Goal: Information Seeking & Learning: Learn about a topic

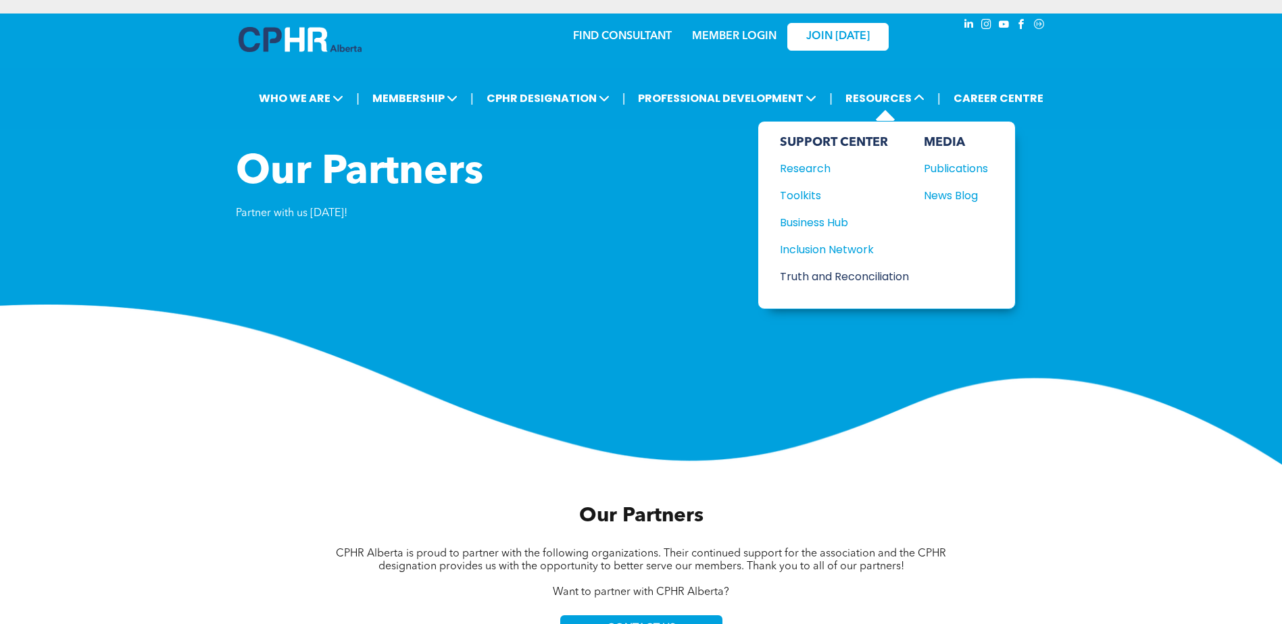
click at [825, 277] on div "Truth and Reconciliation" at bounding box center [838, 276] width 116 height 17
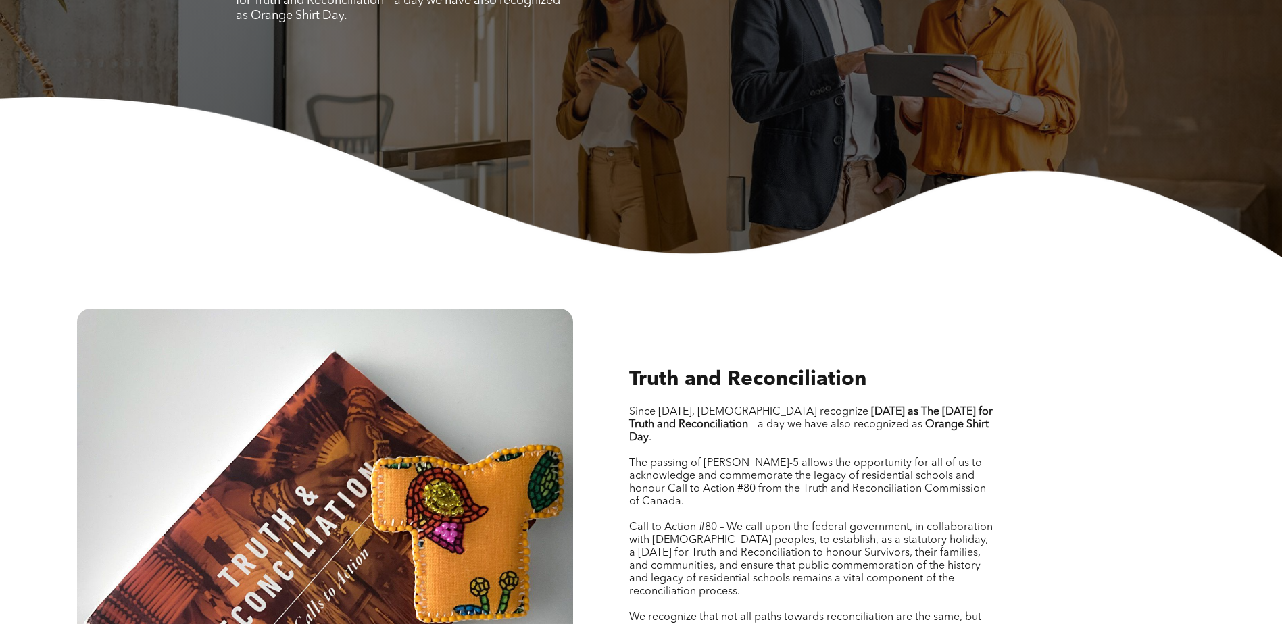
scroll to position [540, 0]
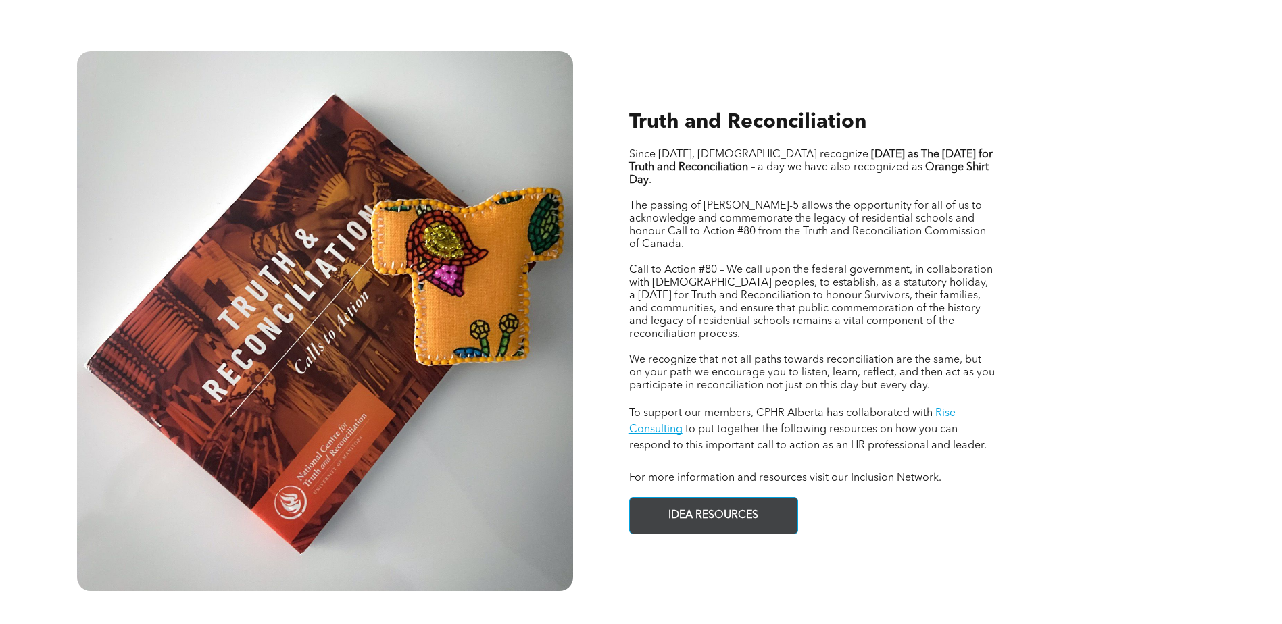
click at [719, 503] on span "IDEA RESOURCES" at bounding box center [712, 516] width 99 height 26
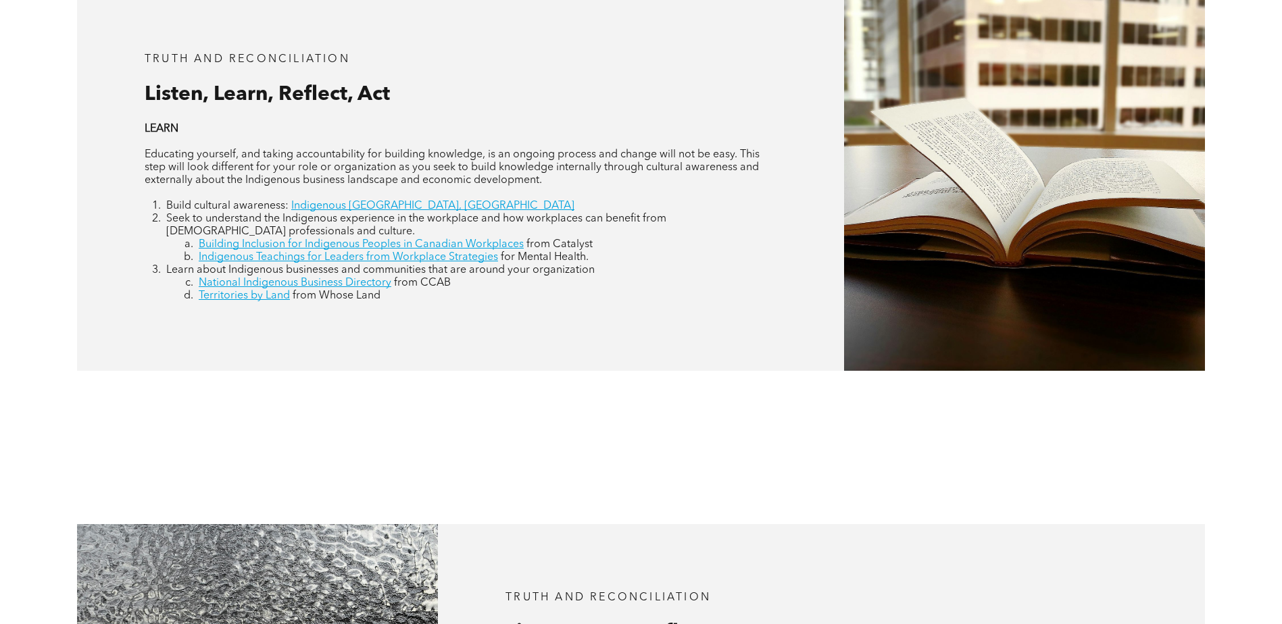
scroll to position [2425, 0]
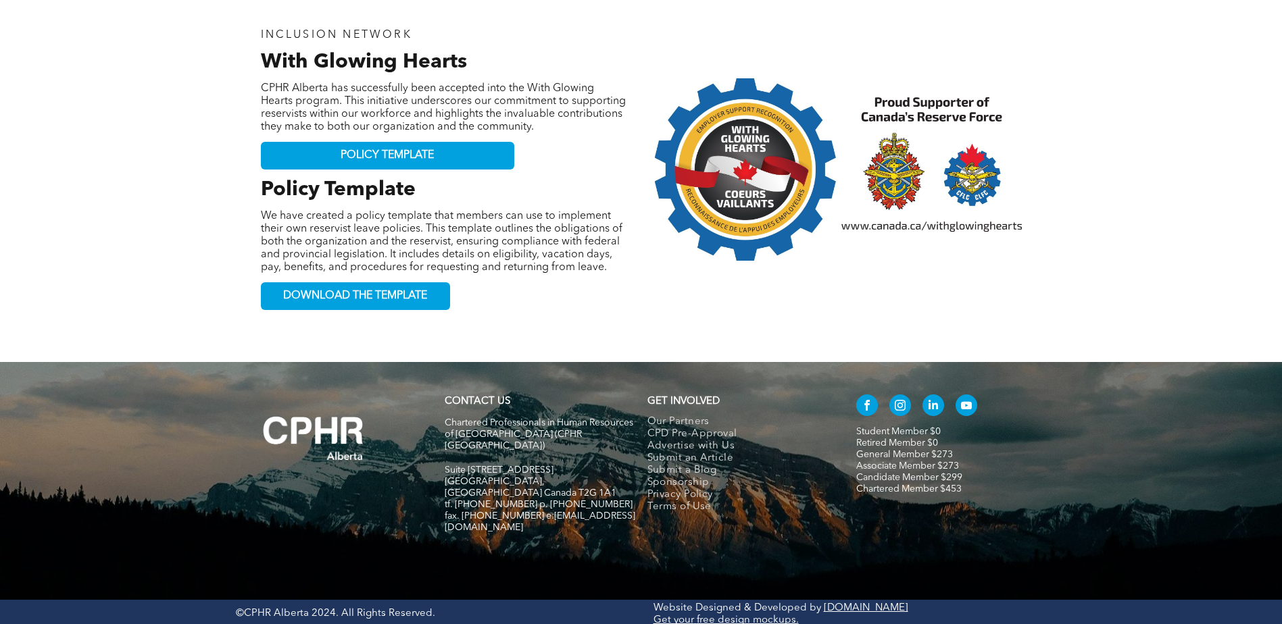
scroll to position [1691, 0]
